Goal: Transaction & Acquisition: Book appointment/travel/reservation

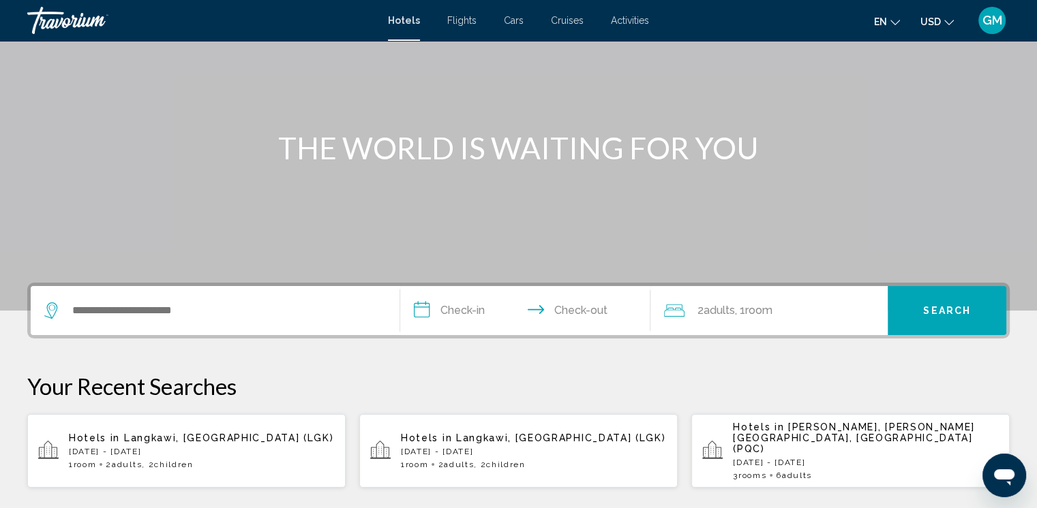
scroll to position [136, 0]
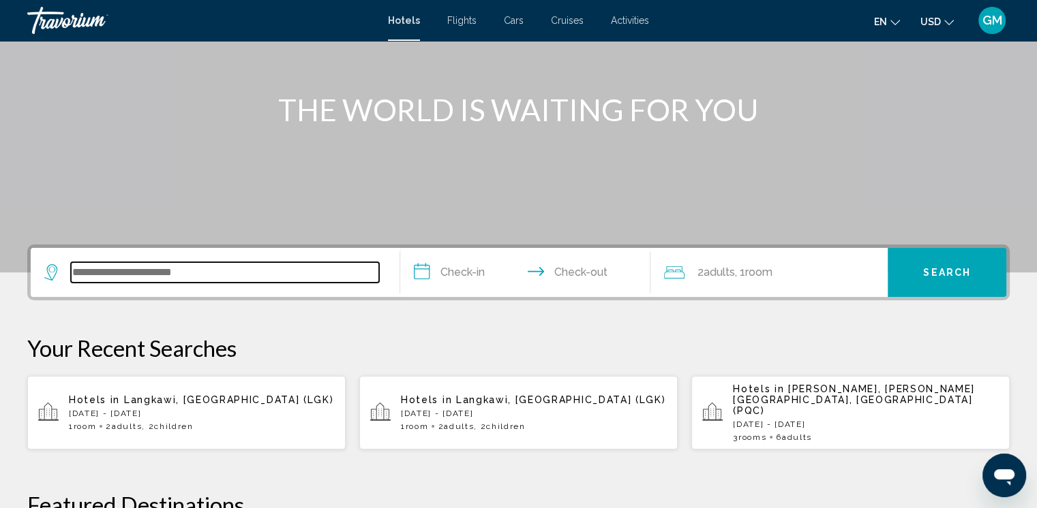
click at [85, 266] on input "Search widget" at bounding box center [225, 272] width 308 height 20
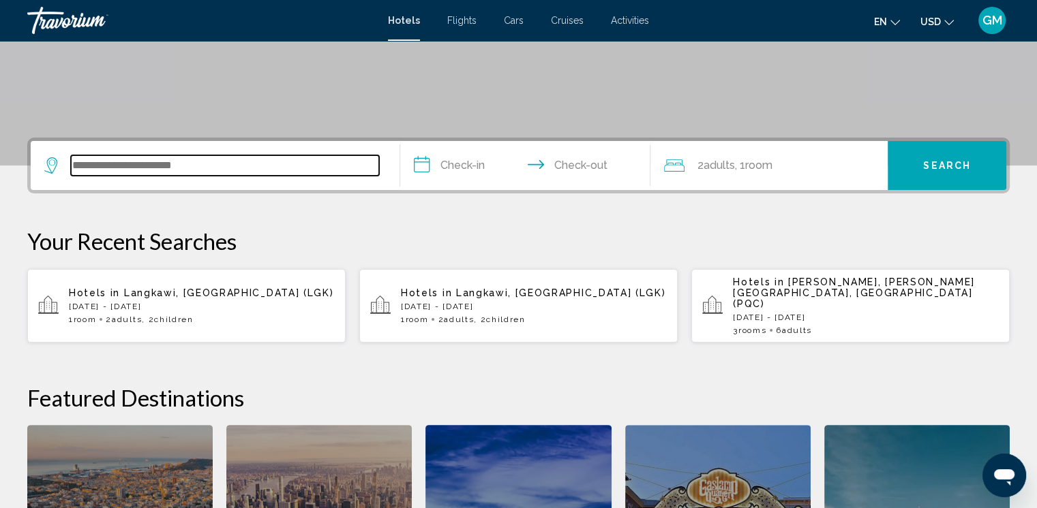
scroll to position [336, 0]
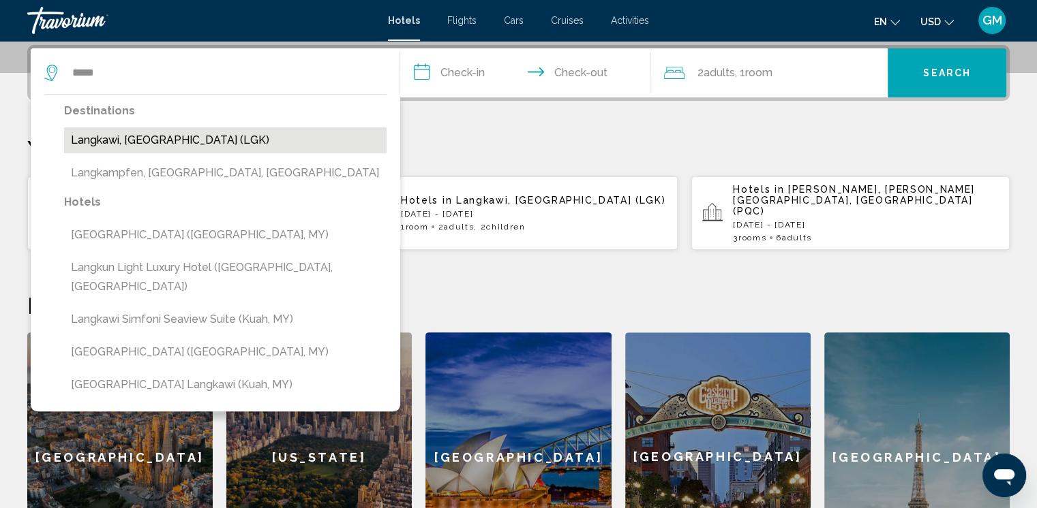
click at [139, 142] on button "Langkawi, [GEOGRAPHIC_DATA] (LGK)" at bounding box center [225, 140] width 322 height 26
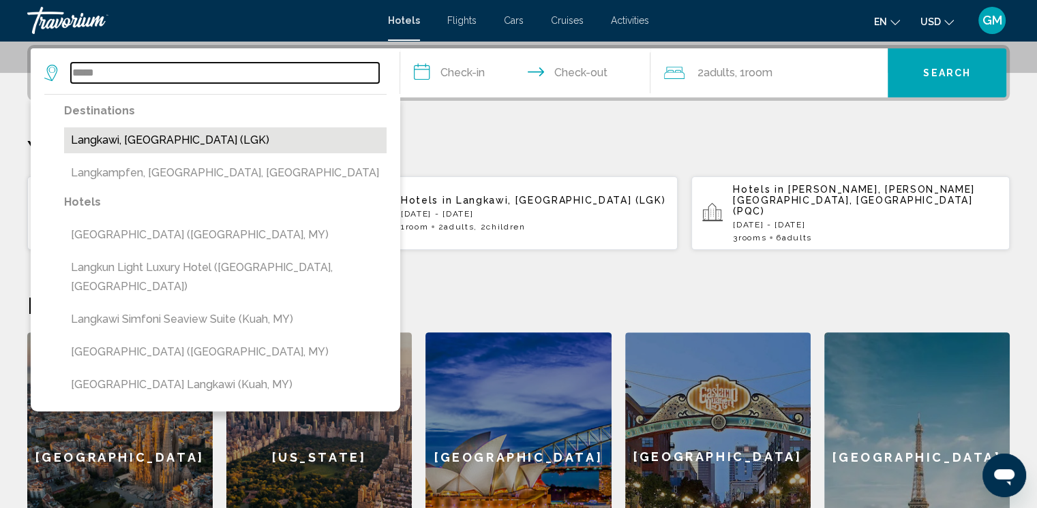
type input "**********"
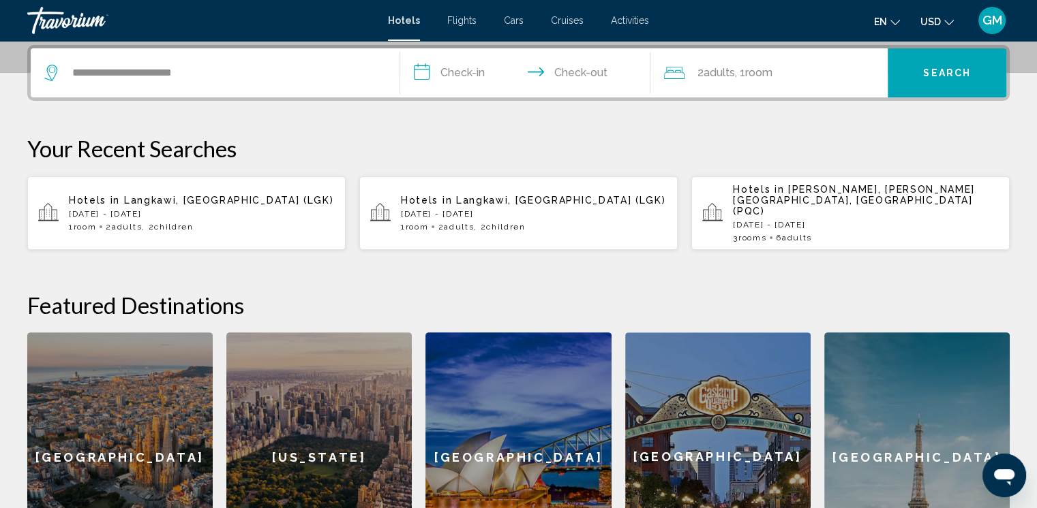
click at [457, 70] on input "**********" at bounding box center [528, 74] width 256 height 53
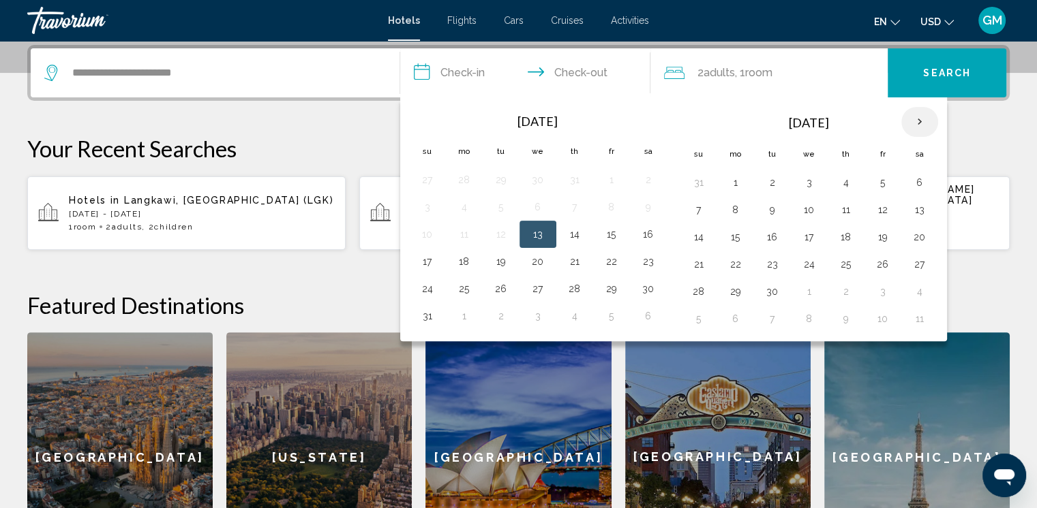
click at [913, 120] on th "Next month" at bounding box center [919, 122] width 37 height 30
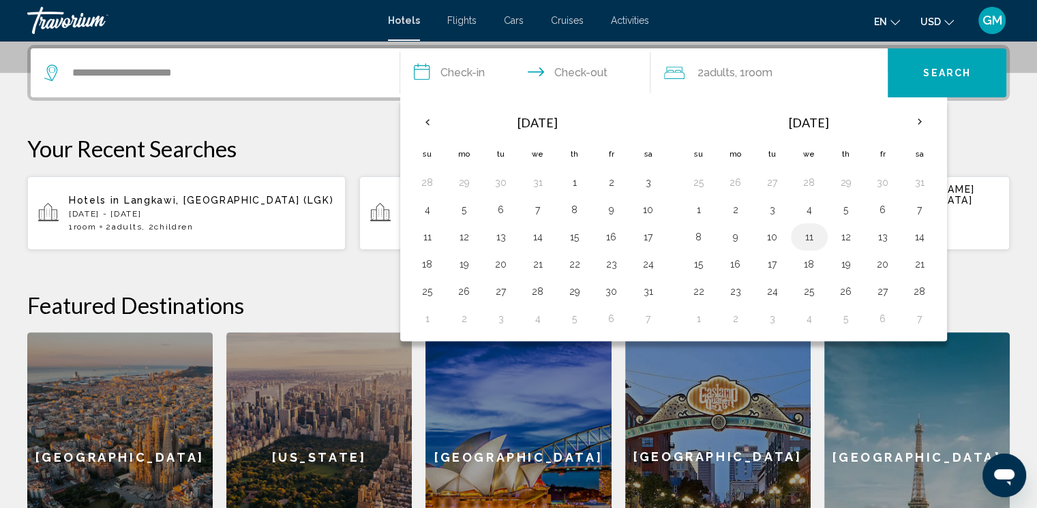
click at [804, 236] on button "11" at bounding box center [809, 237] width 22 height 19
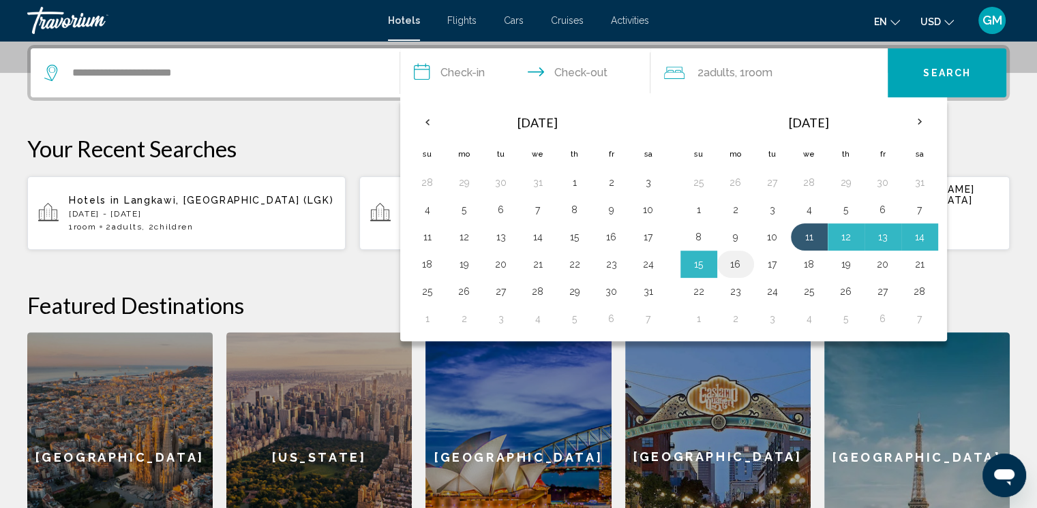
click at [734, 263] on button "16" at bounding box center [735, 264] width 22 height 19
type input "**********"
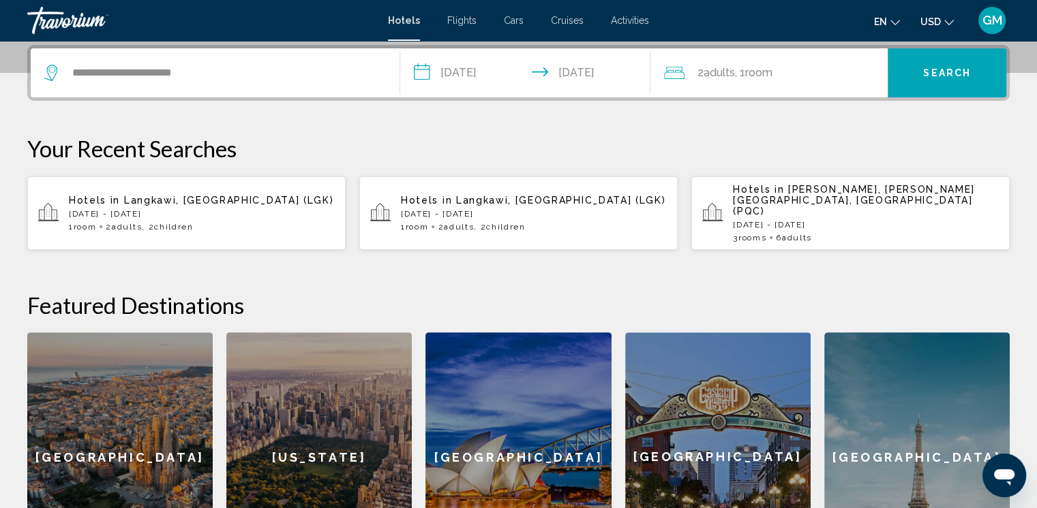
click at [765, 72] on span "Room" at bounding box center [757, 72] width 27 height 13
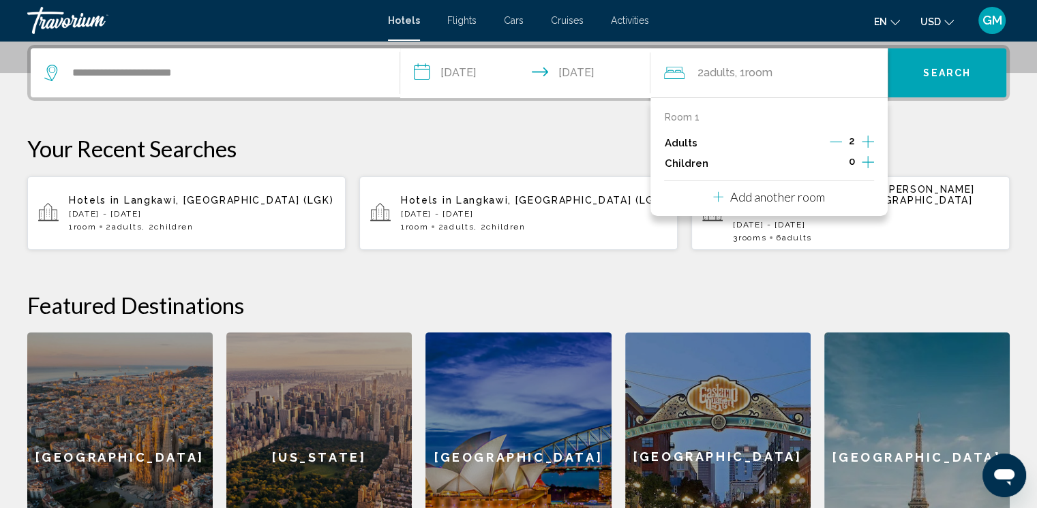
click at [866, 161] on icon "Increment children" at bounding box center [867, 162] width 12 height 16
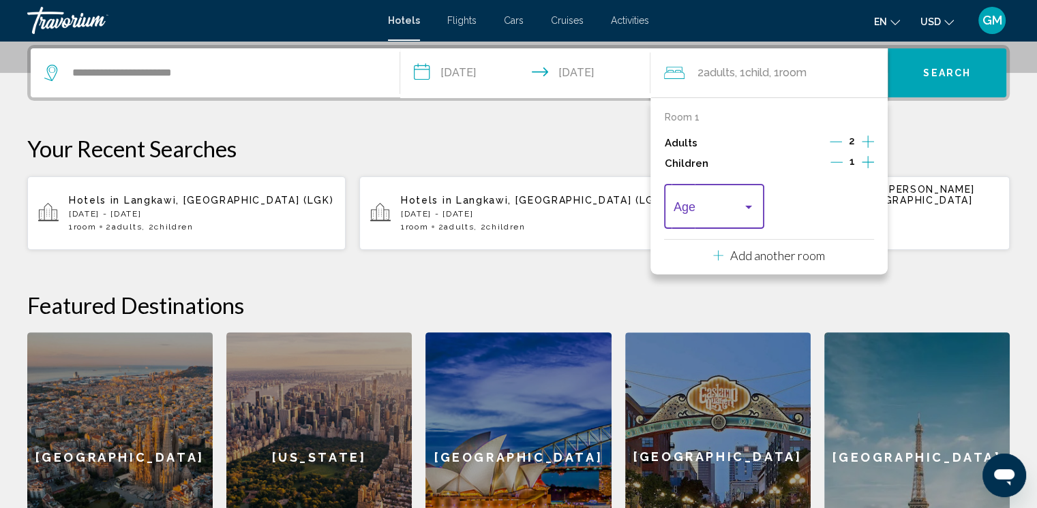
click at [747, 204] on div "Travelers: 2 adults, 1 child" at bounding box center [748, 207] width 12 height 11
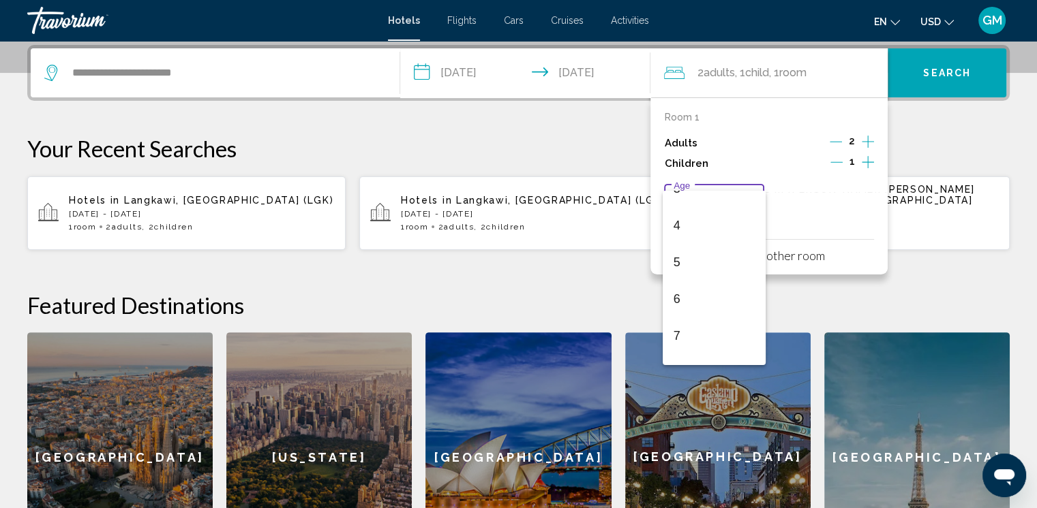
scroll to position [204, 0]
click at [675, 260] on span "7" at bounding box center [713, 262] width 81 height 37
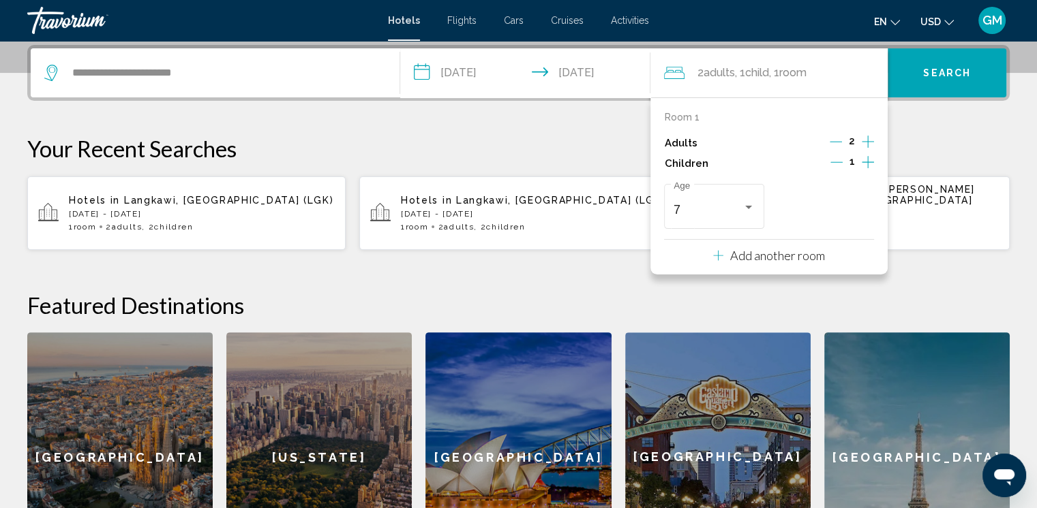
click at [864, 162] on icon "Increment children" at bounding box center [867, 162] width 12 height 16
click at [858, 206] on div "Travelers: 2 adults, 2 children" at bounding box center [858, 207] width 7 height 3
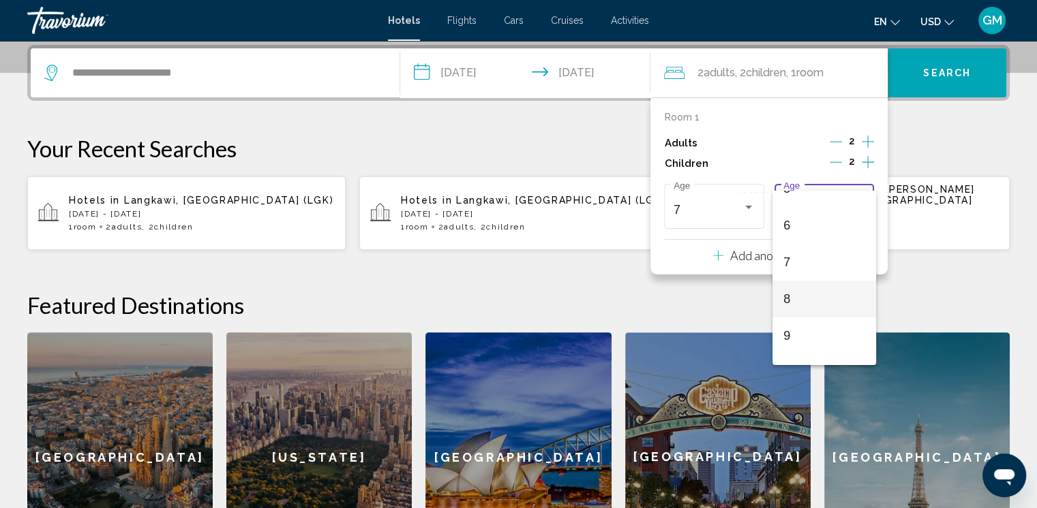
click at [791, 296] on span "8" at bounding box center [823, 299] width 81 height 37
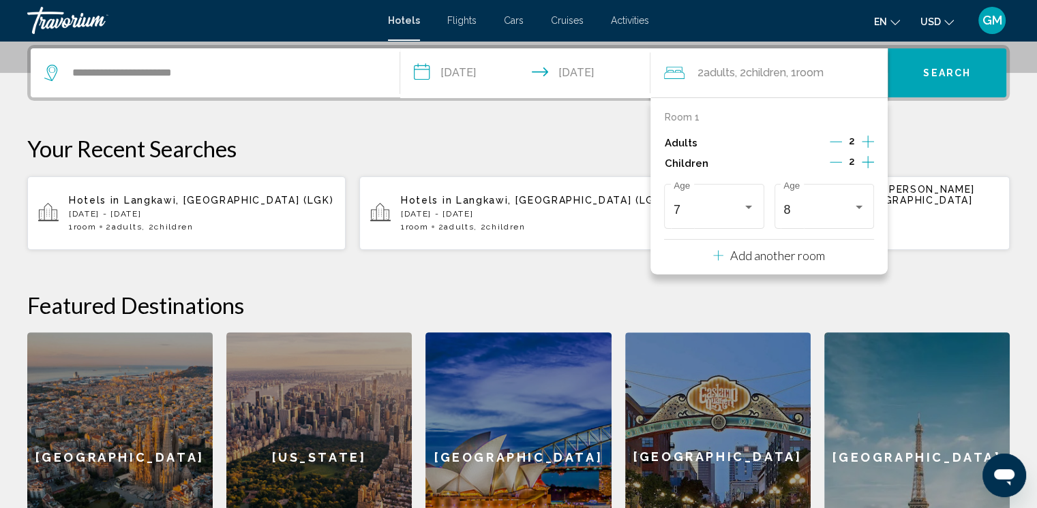
drag, startPoint x: 917, startPoint y: 269, endPoint x: 937, endPoint y: 162, distance: 108.8
click at [924, 249] on div "**********" at bounding box center [518, 313] width 1037 height 537
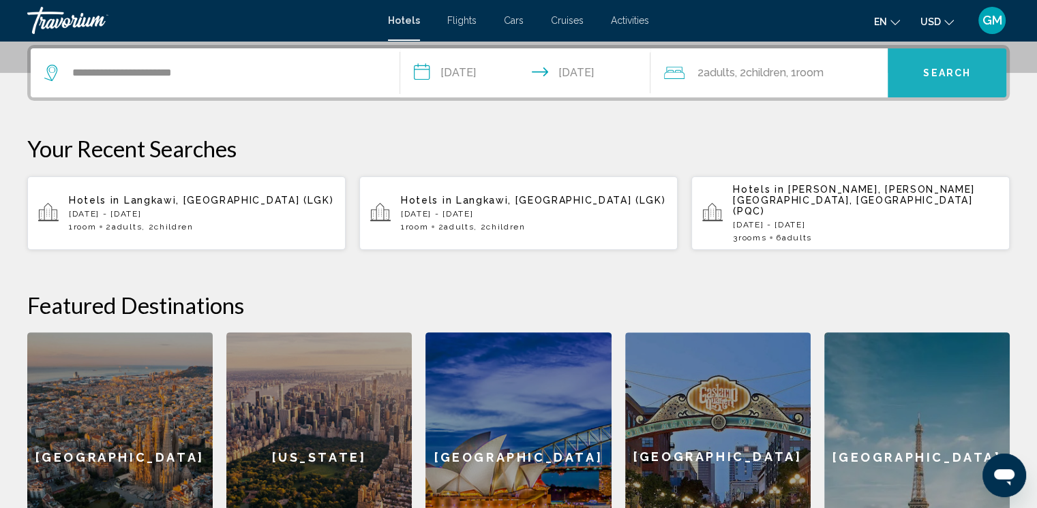
click at [935, 75] on span "Search" at bounding box center [947, 73] width 48 height 11
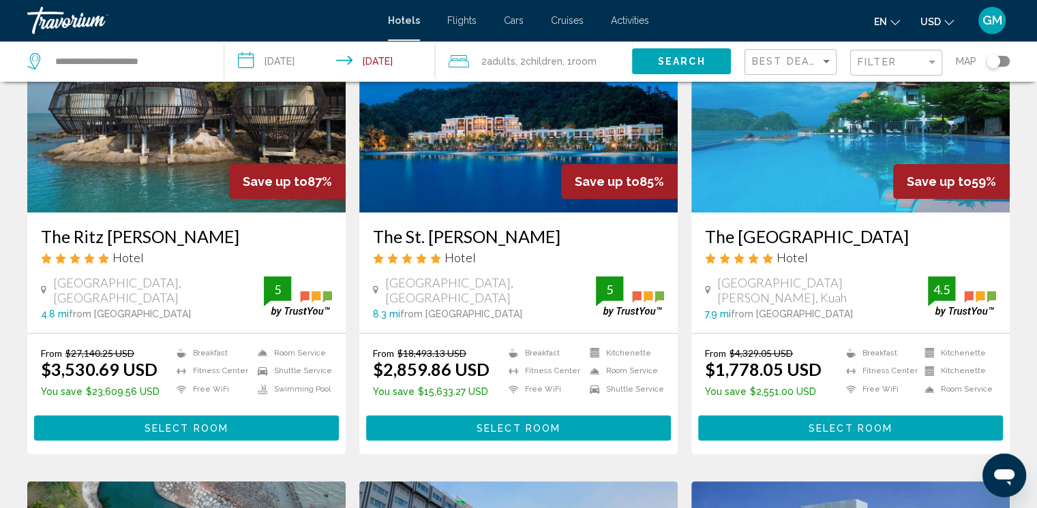
scroll to position [136, 0]
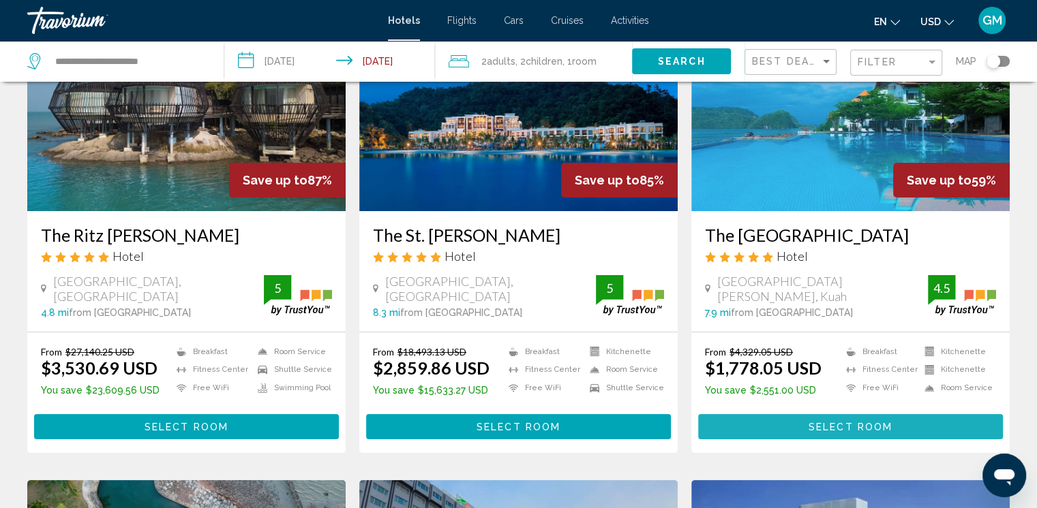
click at [864, 431] on span "Select Room" at bounding box center [850, 427] width 84 height 11
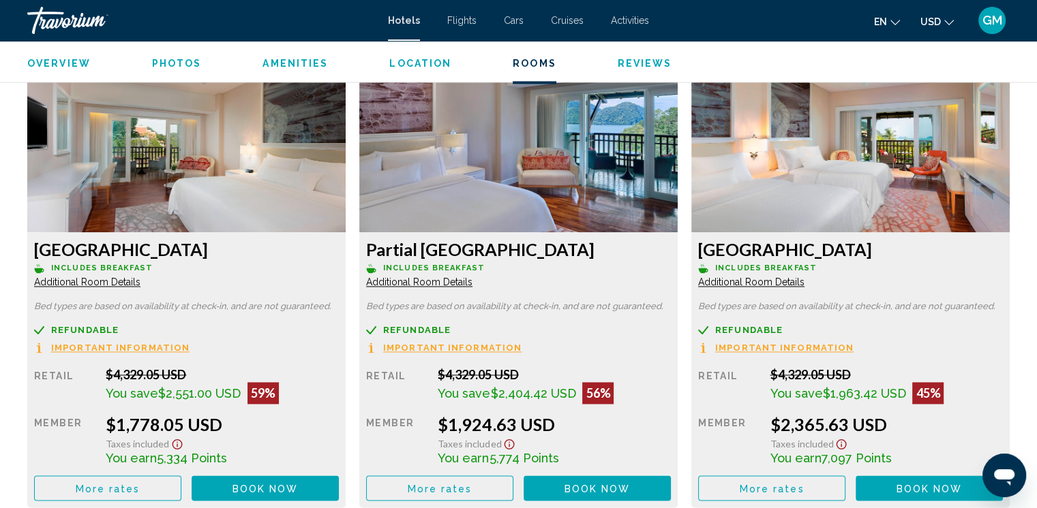
scroll to position [1908, 0]
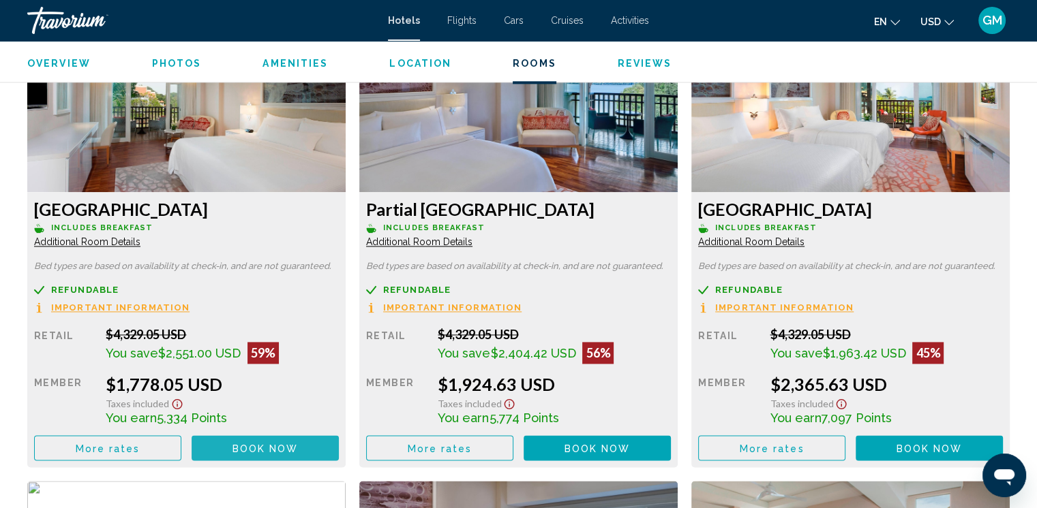
click at [252, 445] on span "Book now" at bounding box center [265, 448] width 66 height 11
